Goal: Use online tool/utility: Utilize a website feature to perform a specific function

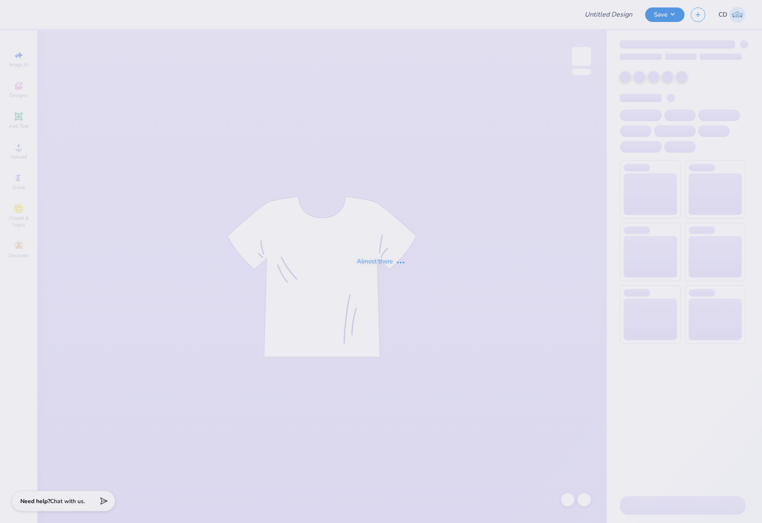
type input "SSA UVA"
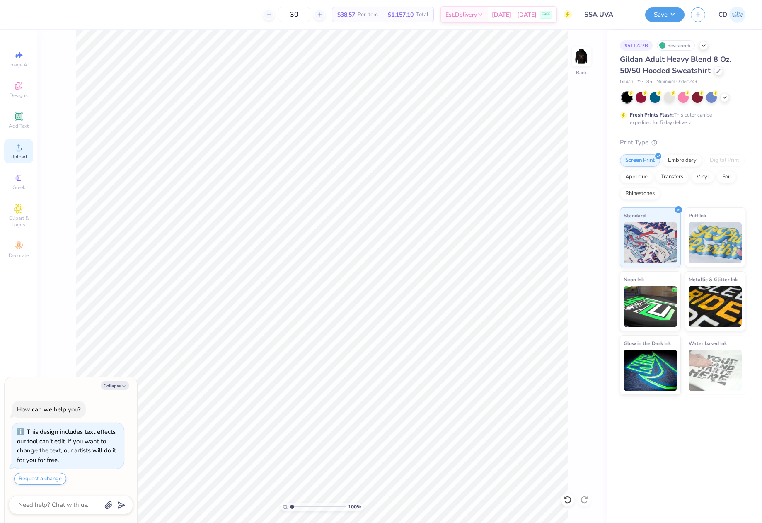
click at [21, 145] on icon at bounding box center [19, 147] width 10 height 10
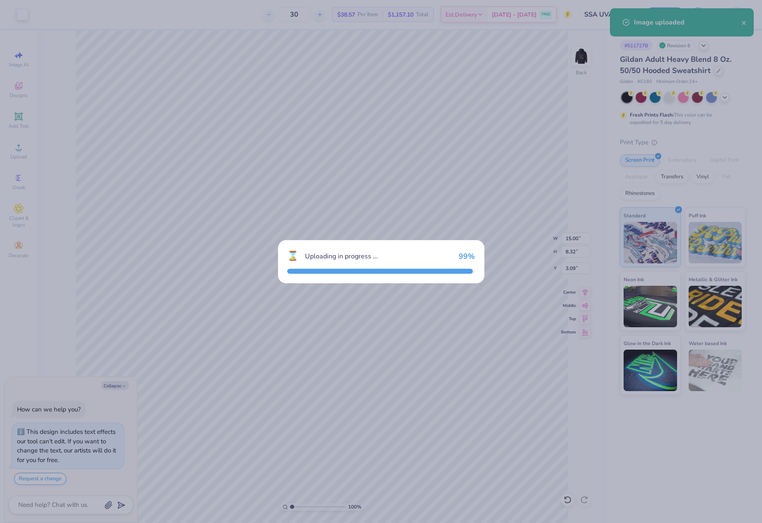
type textarea "x"
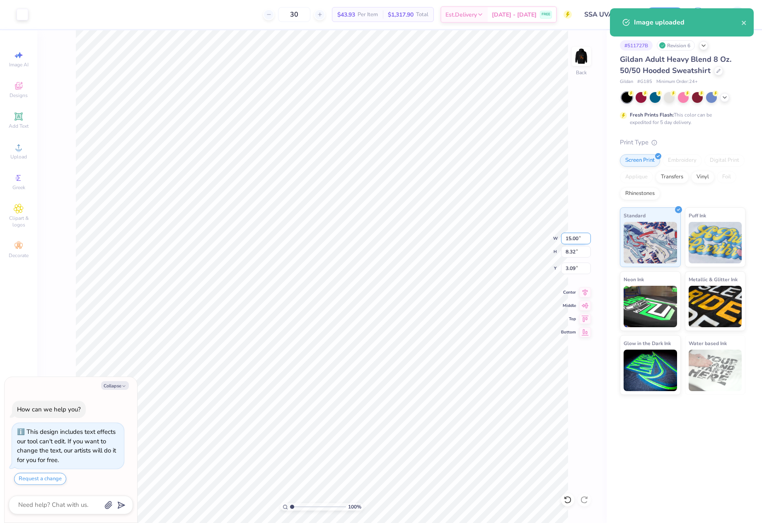
drag, startPoint x: 566, startPoint y: 239, endPoint x: 580, endPoint y: 240, distance: 14.1
click at [580, 240] on input "15.00" at bounding box center [576, 239] width 30 height 12
type input "3"
type textarea "x"
type input "3.00"
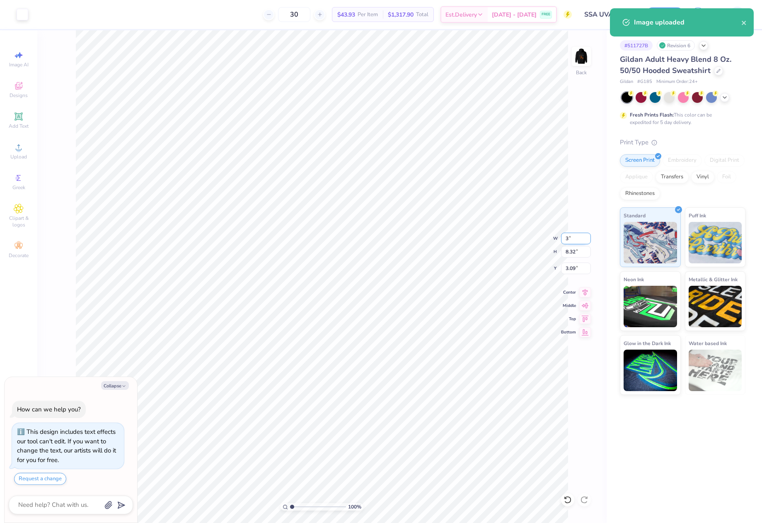
type input "1.66"
type input "6.42"
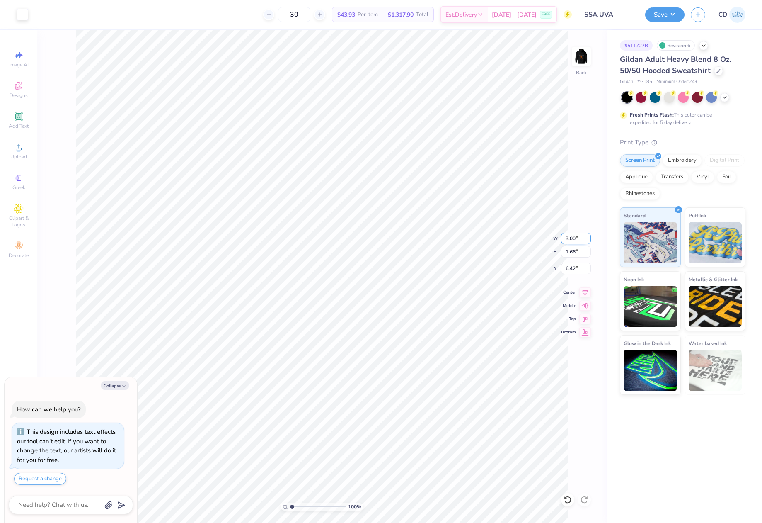
type textarea "x"
type input "3.00"
click at [583, 53] on img at bounding box center [581, 56] width 33 height 33
click at [19, 157] on span "Upload" at bounding box center [18, 156] width 17 height 7
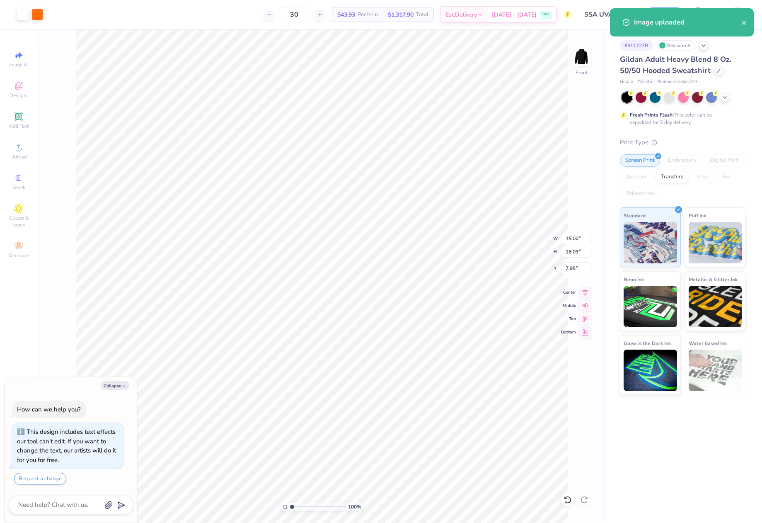
type textarea "x"
drag, startPoint x: 565, startPoint y: 254, endPoint x: 582, endPoint y: 254, distance: 17.4
click at [582, 254] on input "16.09" at bounding box center [576, 252] width 30 height 12
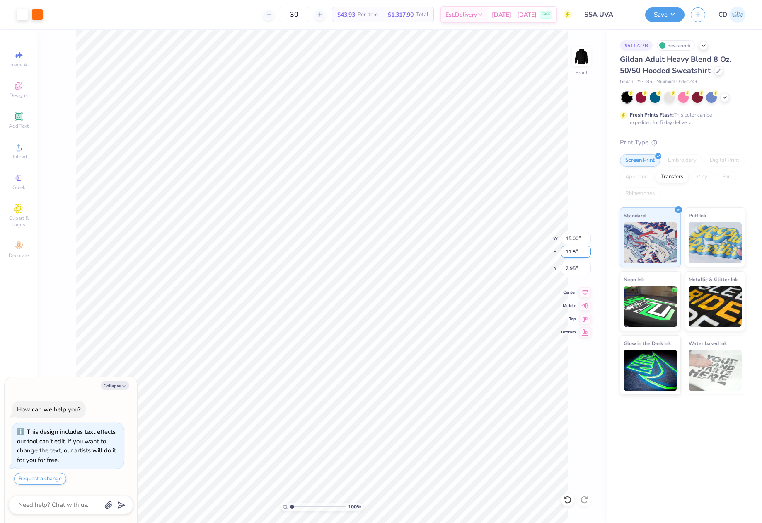
type input "11.5"
type textarea "x"
type input "10.72"
type input "11.50"
drag, startPoint x: 564, startPoint y: 266, endPoint x: 580, endPoint y: 268, distance: 16.7
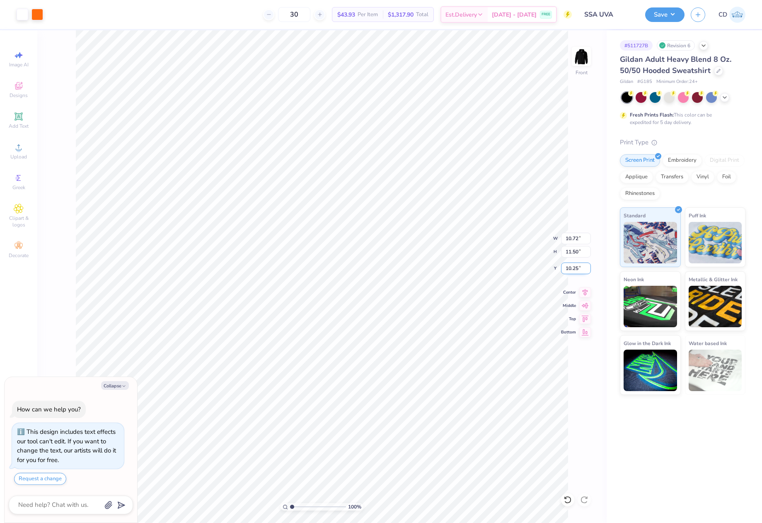
click at [580, 268] on input "10.25" at bounding box center [576, 268] width 30 height 12
type input "3"
type input "6"
type textarea "x"
type input "6.00"
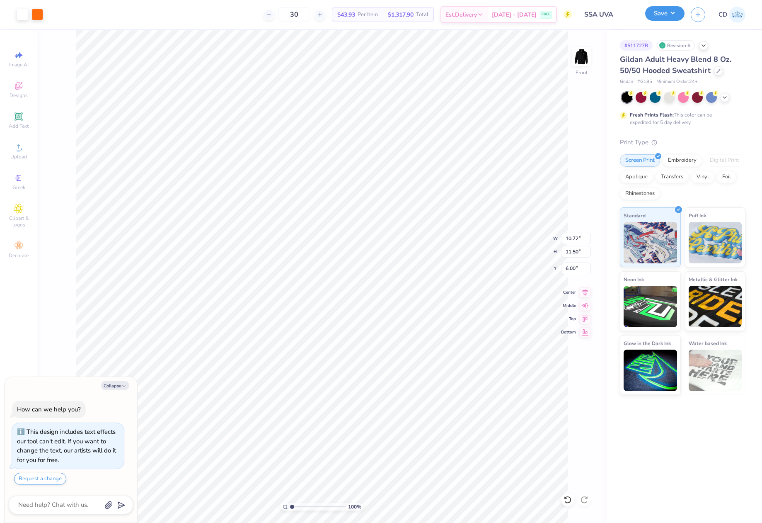
drag, startPoint x: 657, startPoint y: 13, endPoint x: 653, endPoint y: 15, distance: 4.3
click at [657, 12] on button "Save" at bounding box center [664, 13] width 39 height 15
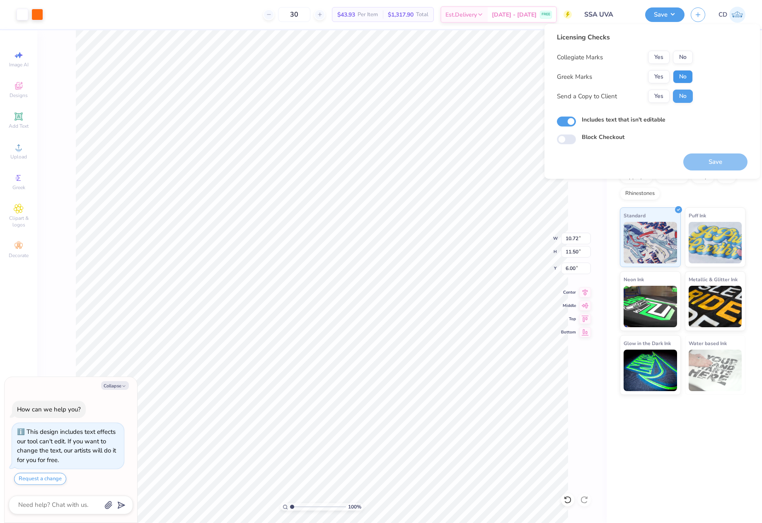
click at [685, 73] on button "No" at bounding box center [683, 76] width 20 height 13
click at [686, 52] on button "No" at bounding box center [683, 57] width 20 height 13
click at [712, 165] on button "Save" at bounding box center [715, 161] width 64 height 17
type textarea "x"
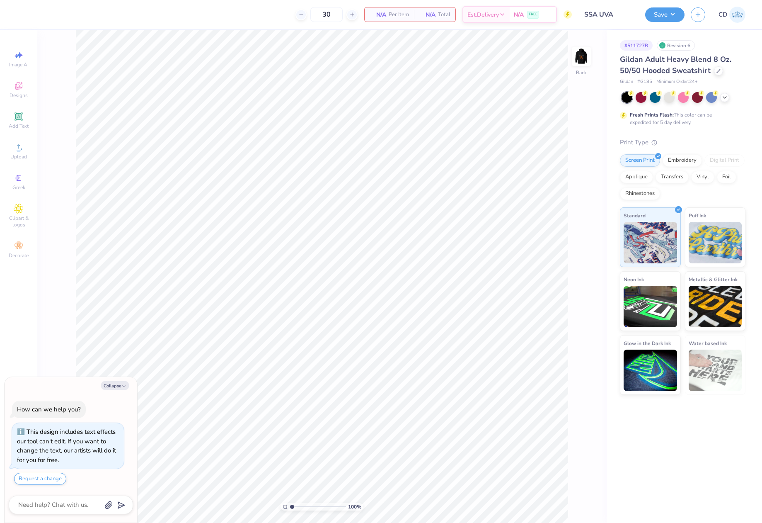
type textarea "x"
